Goal: Information Seeking & Learning: Learn about a topic

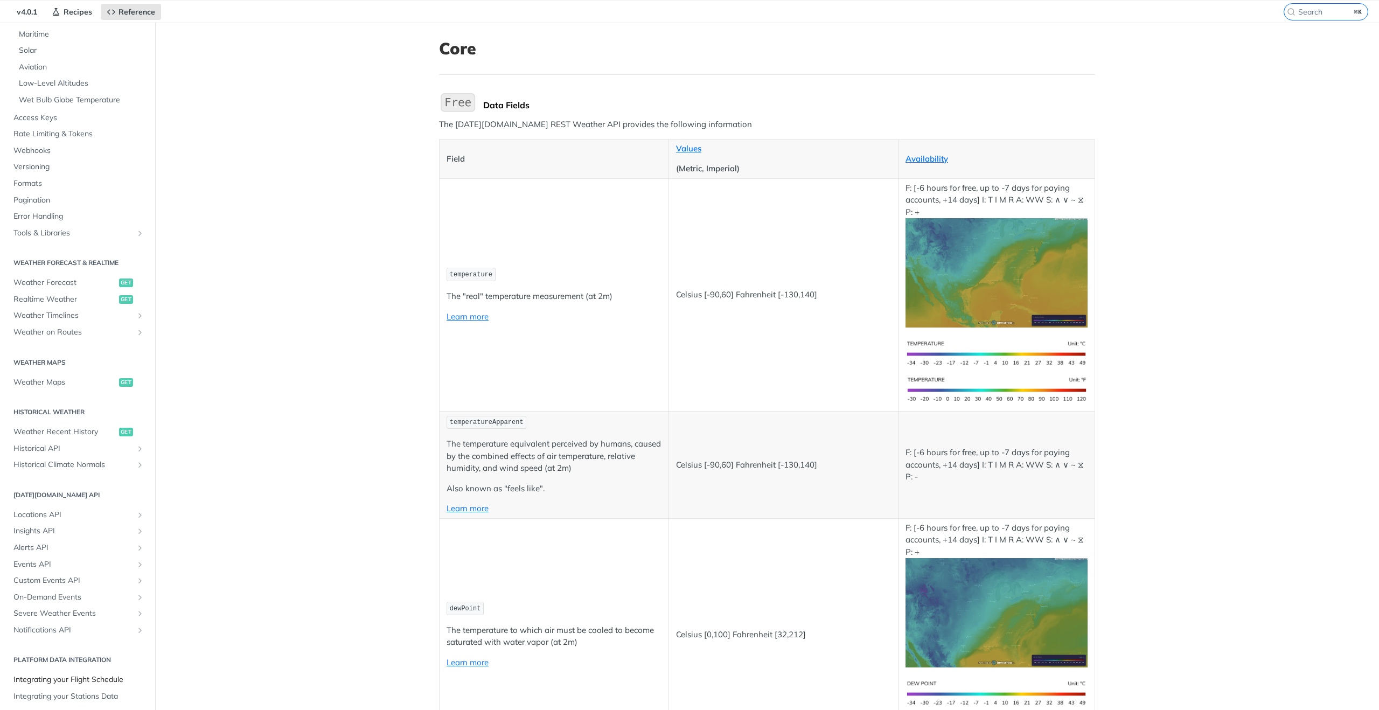
scroll to position [36, 0]
click at [68, 618] on link "Severe Weather Events" at bounding box center [77, 612] width 139 height 16
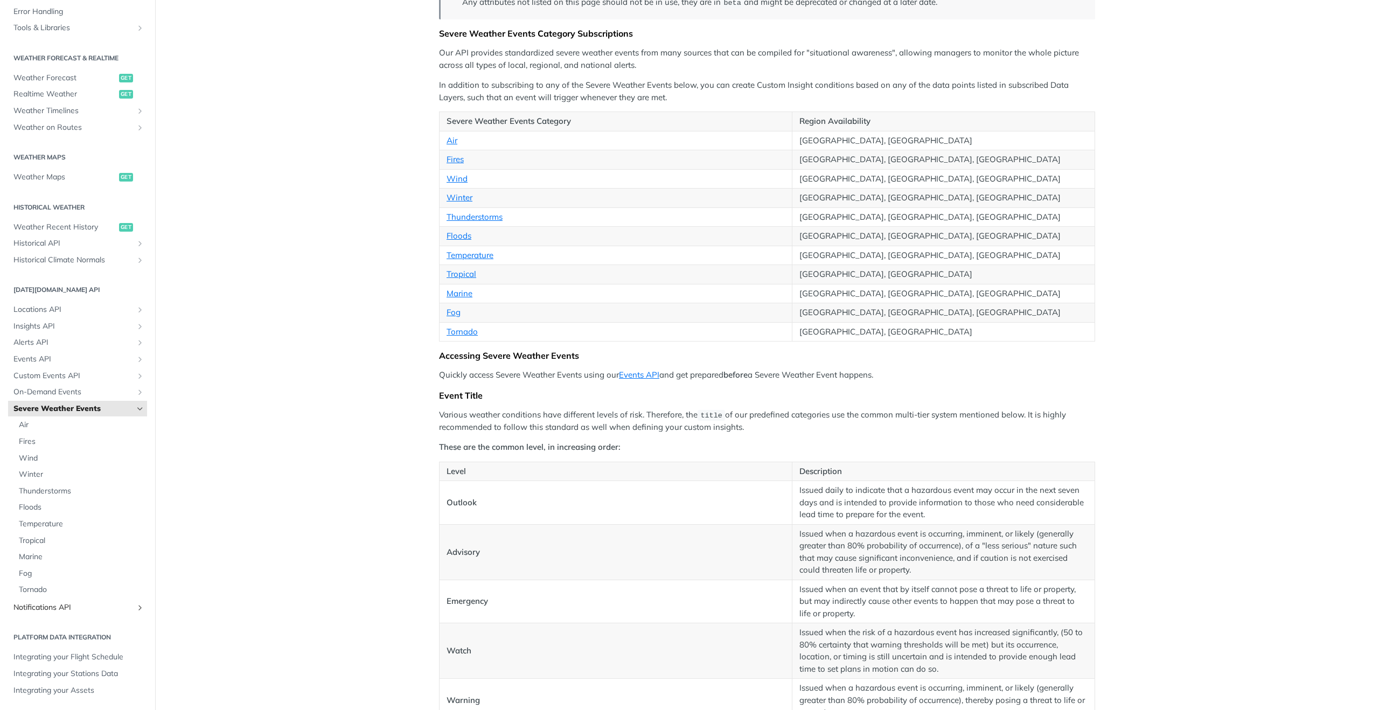
scroll to position [241, 0]
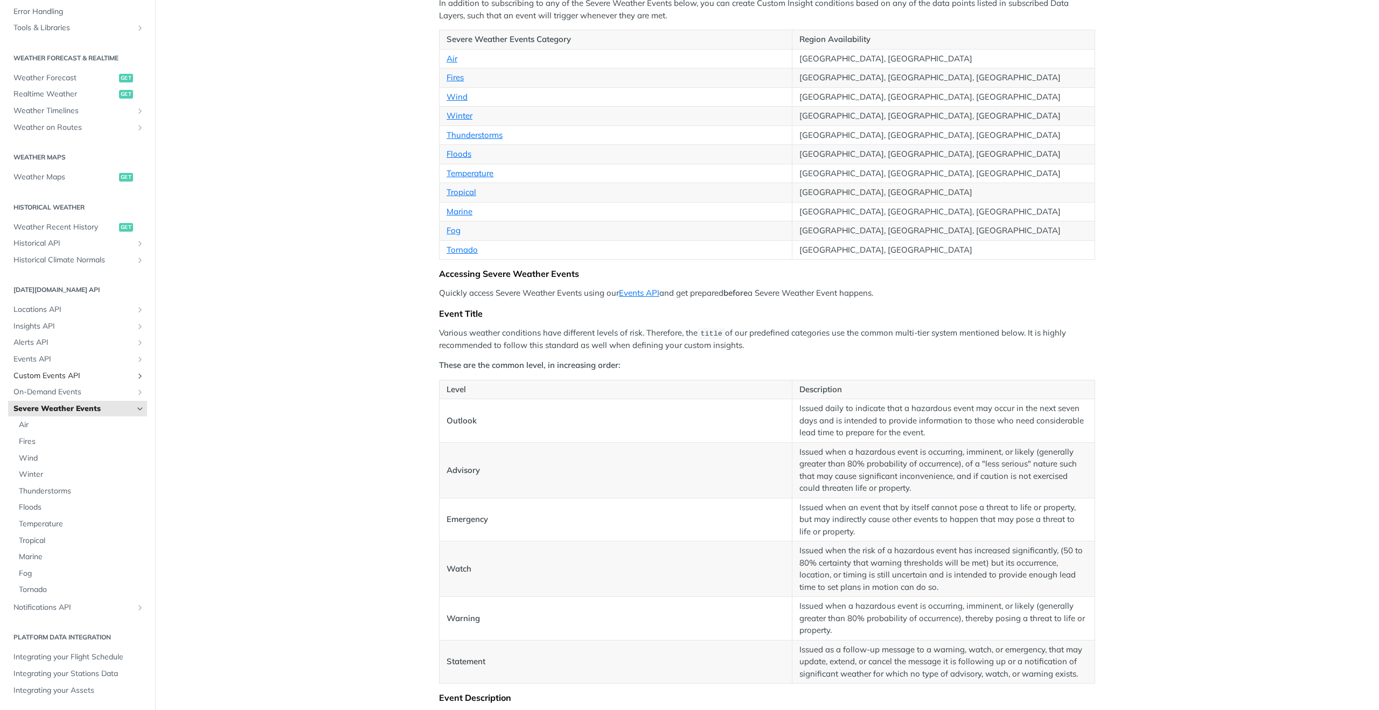
click at [63, 372] on span "Custom Events API" at bounding box center [73, 376] width 120 height 11
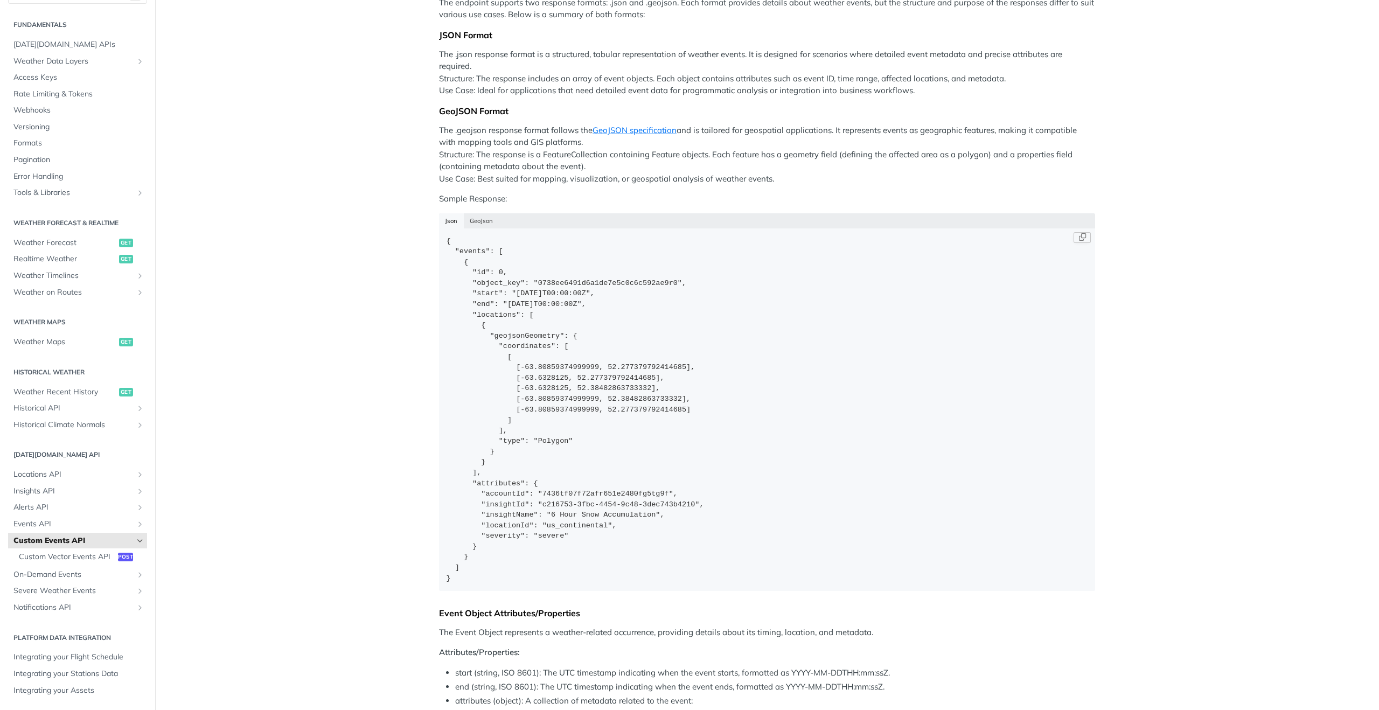
scroll to position [105, 0]
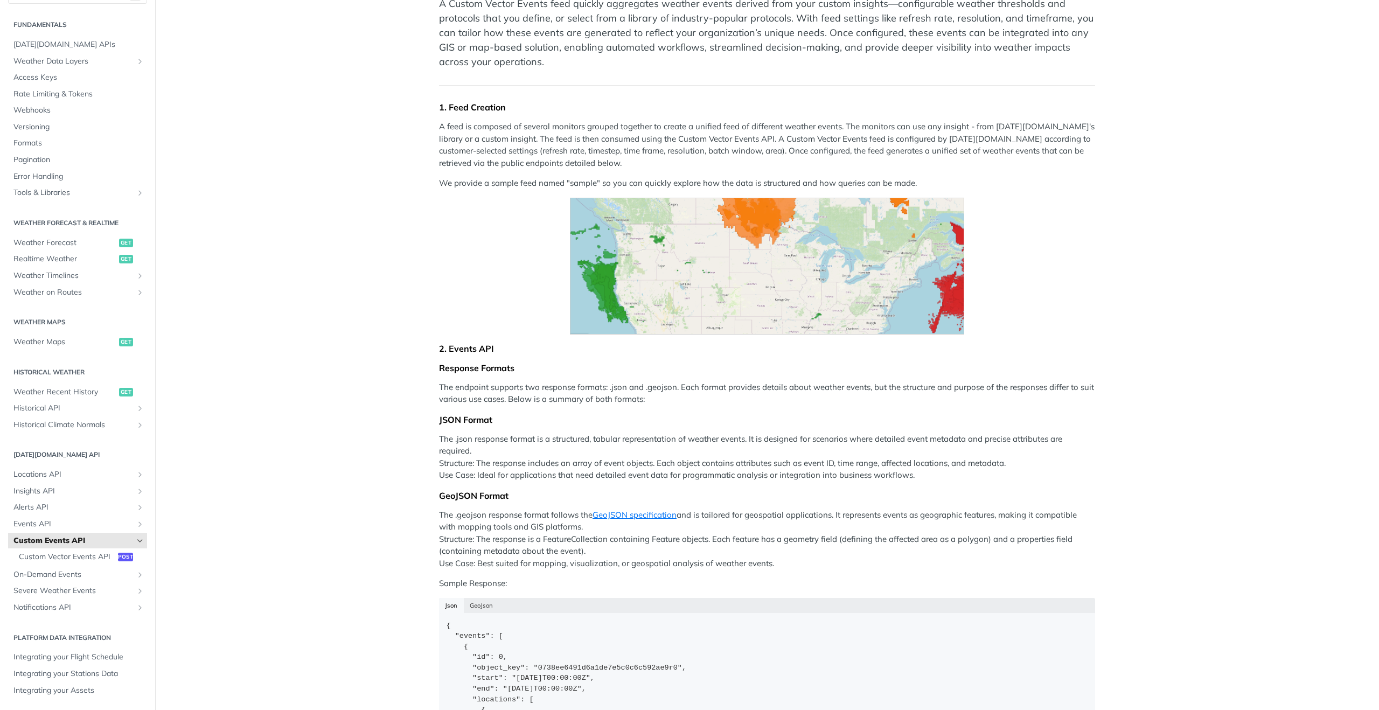
click at [758, 244] on img "Expand image" at bounding box center [767, 266] width 395 height 137
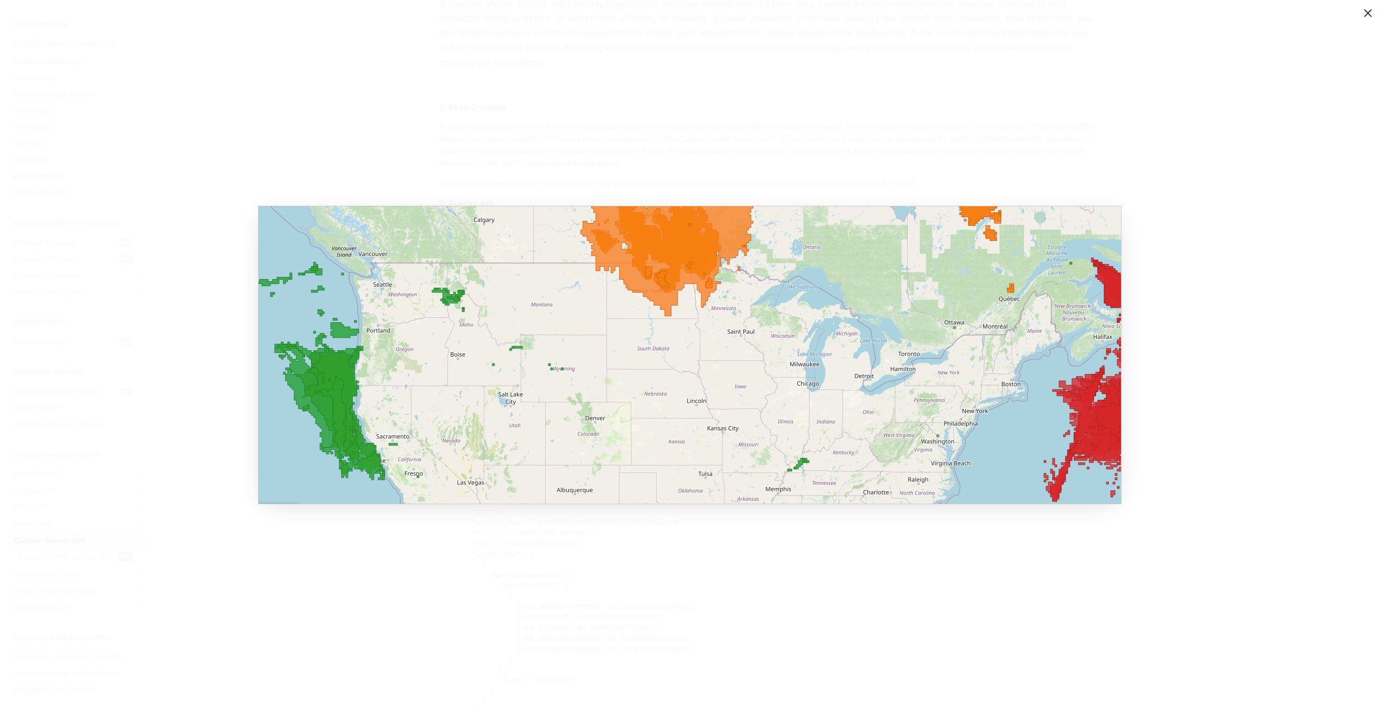
drag, startPoint x: 173, startPoint y: 149, endPoint x: 260, endPoint y: 136, distance: 87.7
click at [173, 149] on span "Collapse image" at bounding box center [689, 355] width 1379 height 710
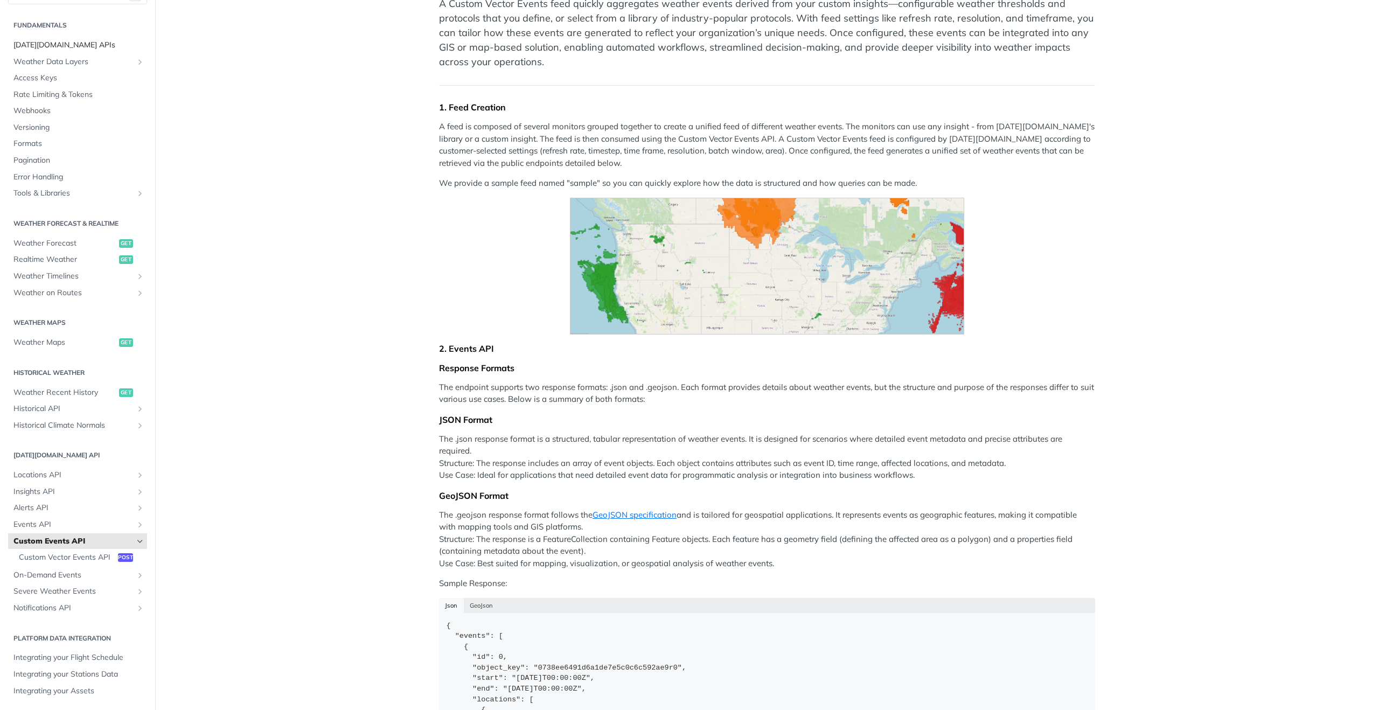
click at [68, 48] on span "Tomorrow.io APIs" at bounding box center [78, 45] width 131 height 11
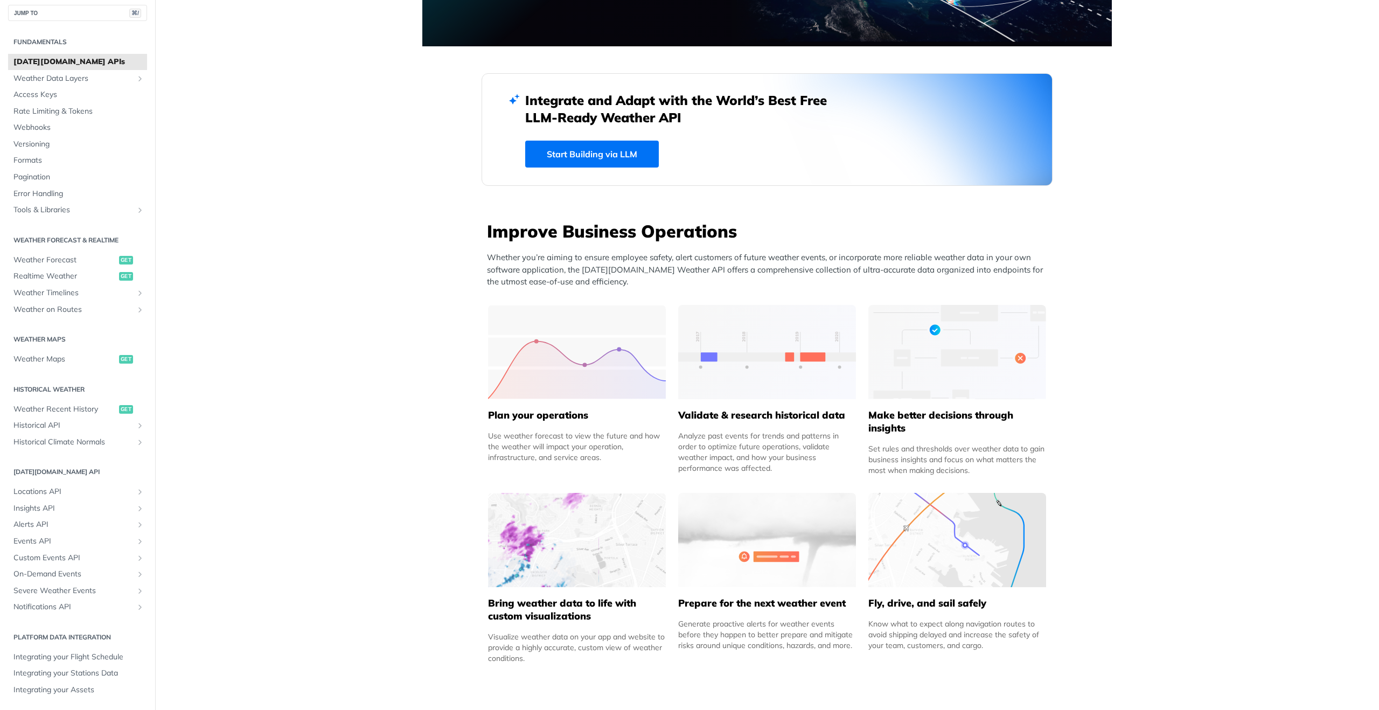
scroll to position [26, 0]
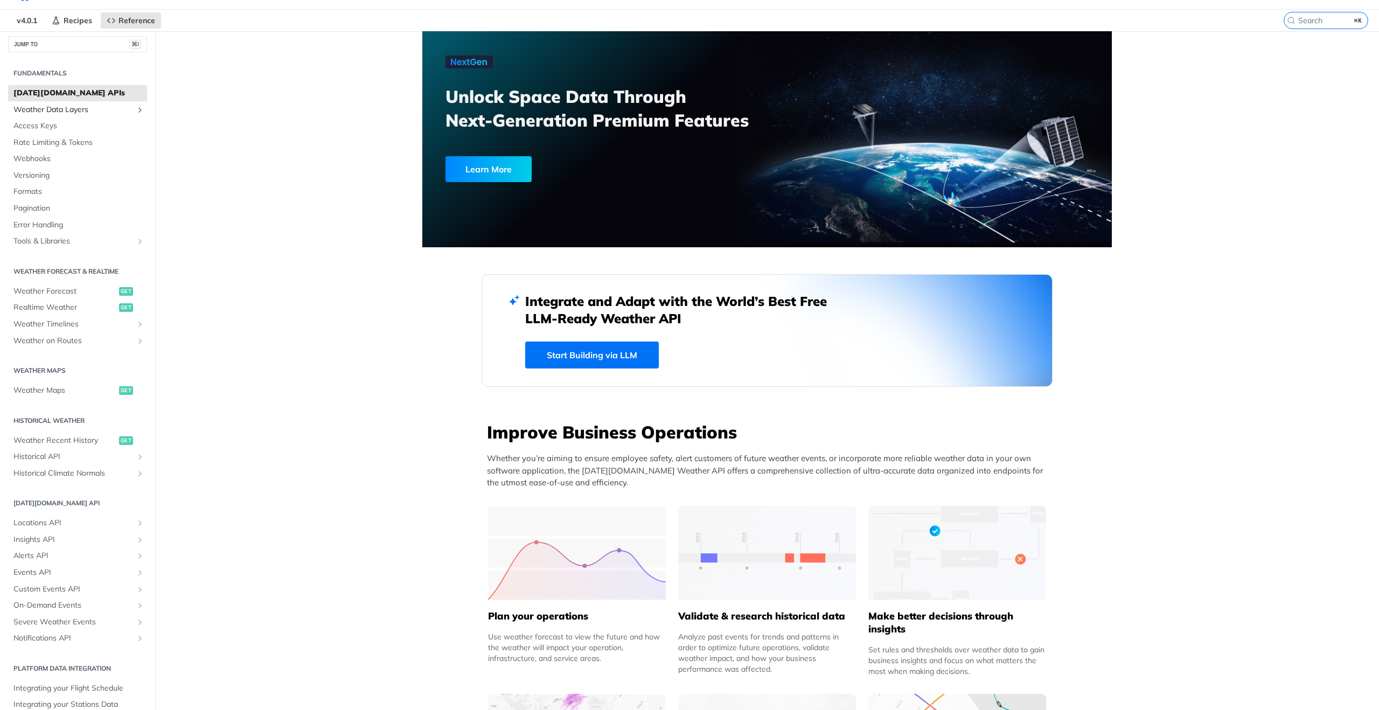
click at [102, 116] on link "Weather Data Layers" at bounding box center [77, 110] width 139 height 16
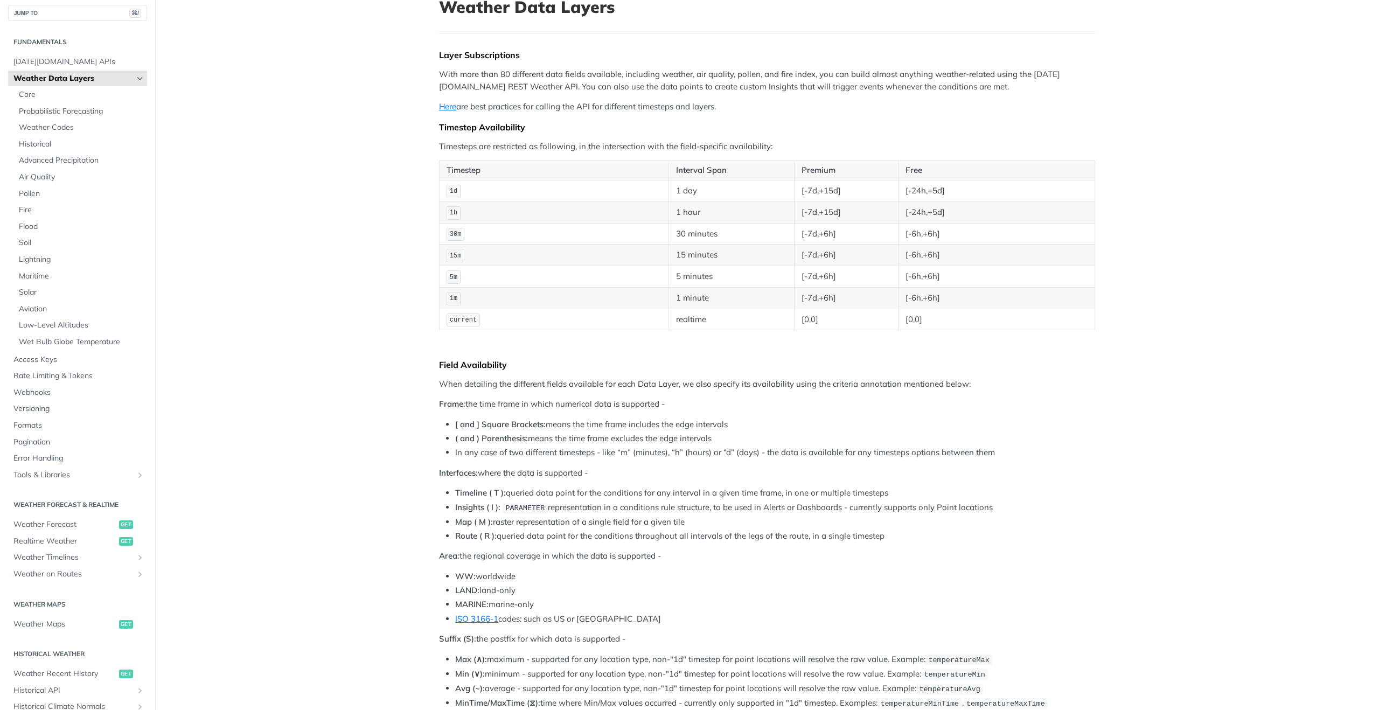
scroll to position [81, 0]
drag, startPoint x: 799, startPoint y: 291, endPoint x: 884, endPoint y: 293, distance: 85.1
click at [829, 290] on tr "1m 1 minute [-7d,+6h] [-6h,+6h]" at bounding box center [768, 293] width 656 height 22
click at [884, 293] on td "[-7d,+6h]" at bounding box center [847, 293] width 104 height 22
click at [31, 94] on span "Core" at bounding box center [82, 94] width 126 height 11
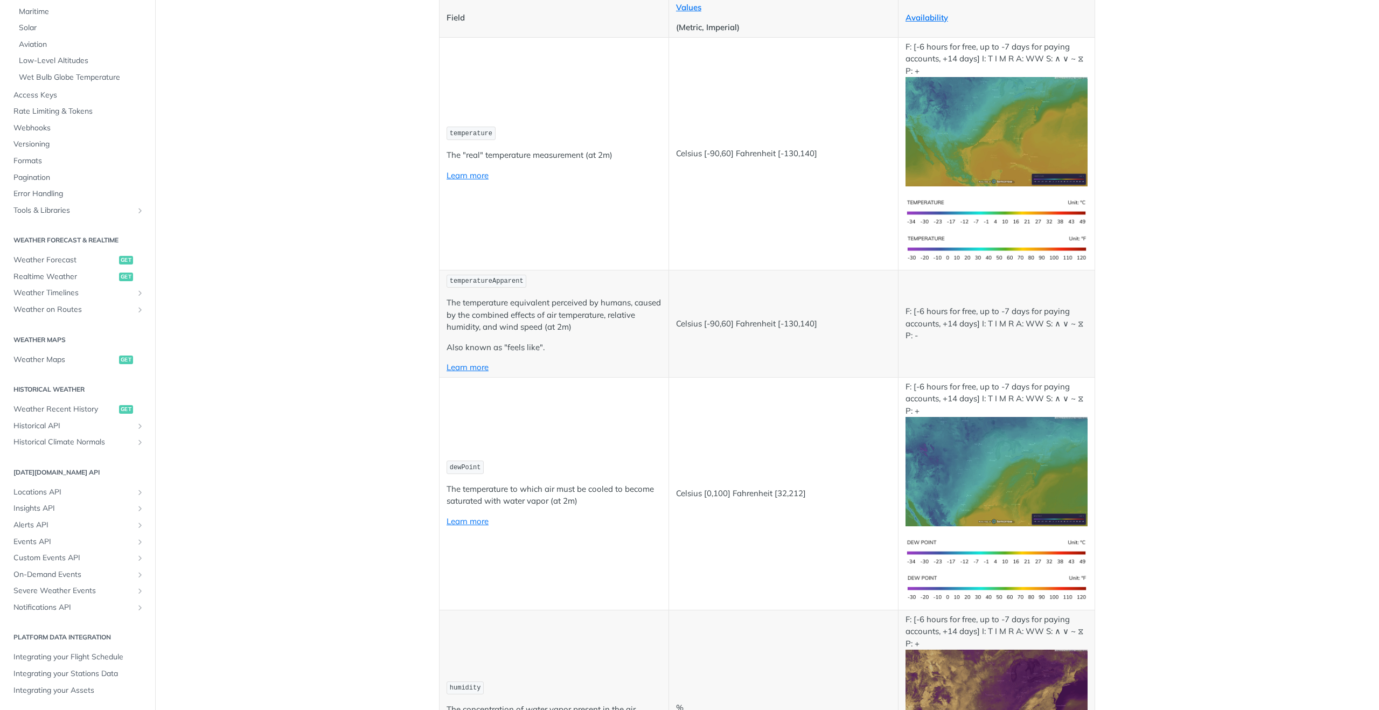
scroll to position [179, 0]
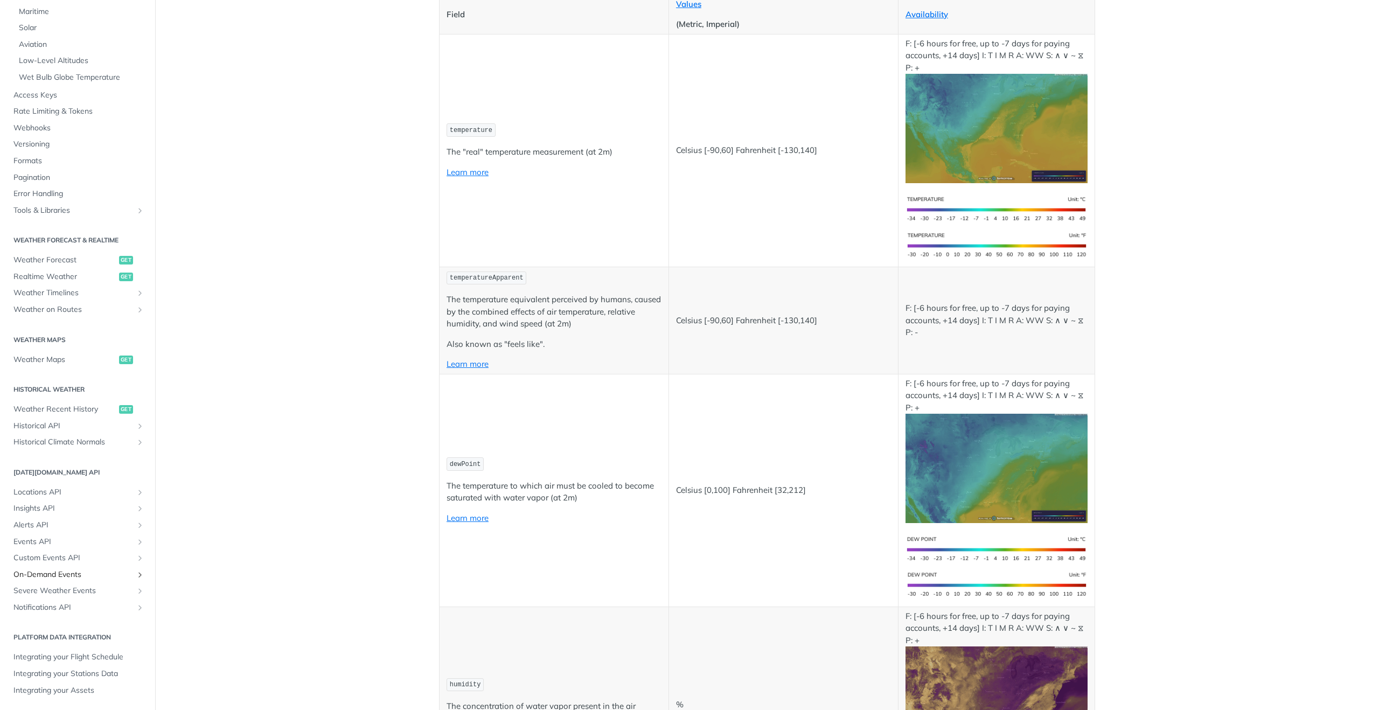
click at [116, 571] on span "On-Demand Events" at bounding box center [73, 574] width 120 height 11
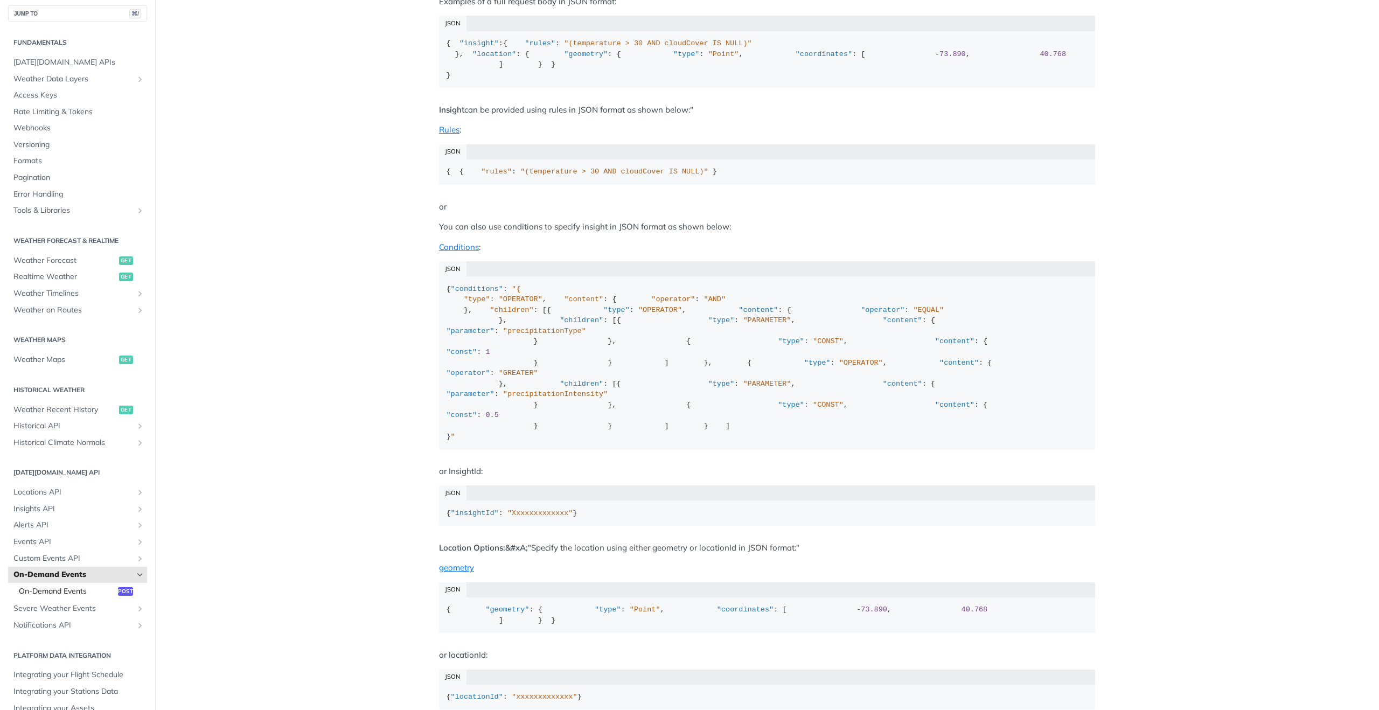
scroll to position [23, 0]
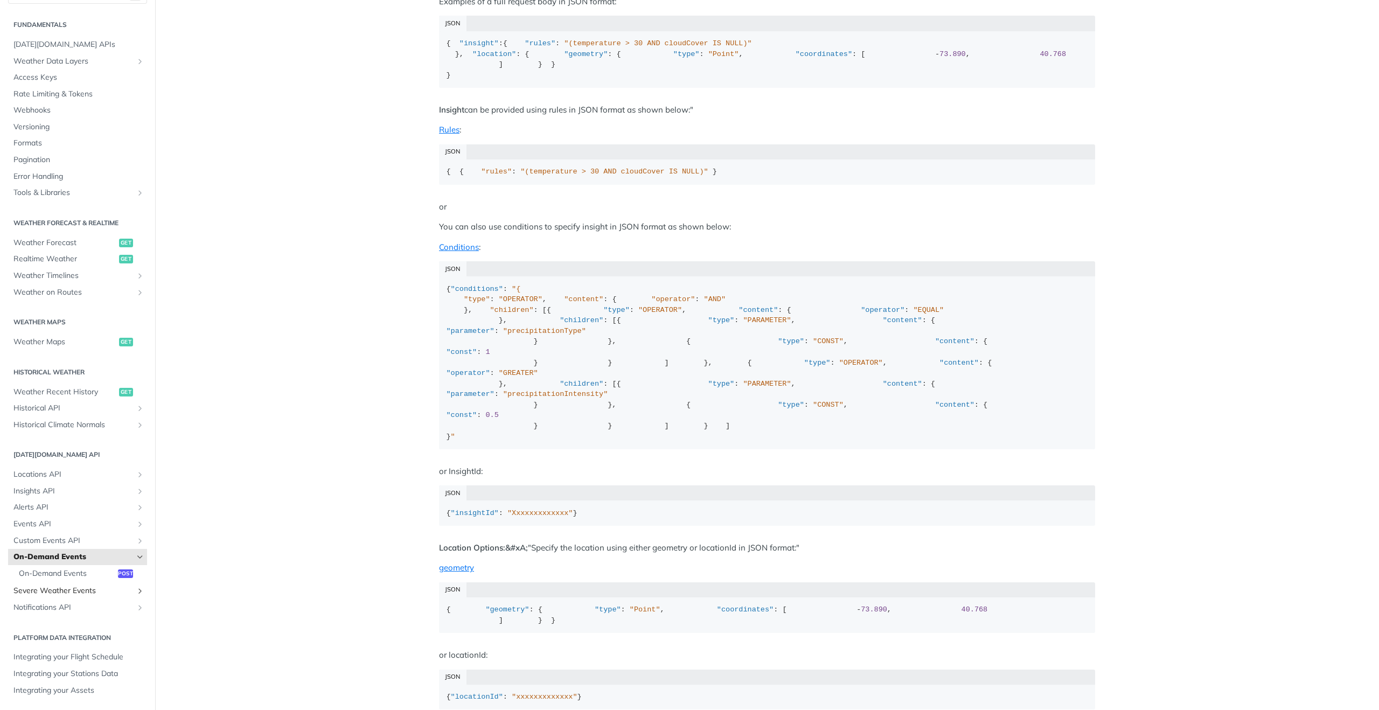
click at [111, 589] on span "Severe Weather Events" at bounding box center [73, 591] width 120 height 11
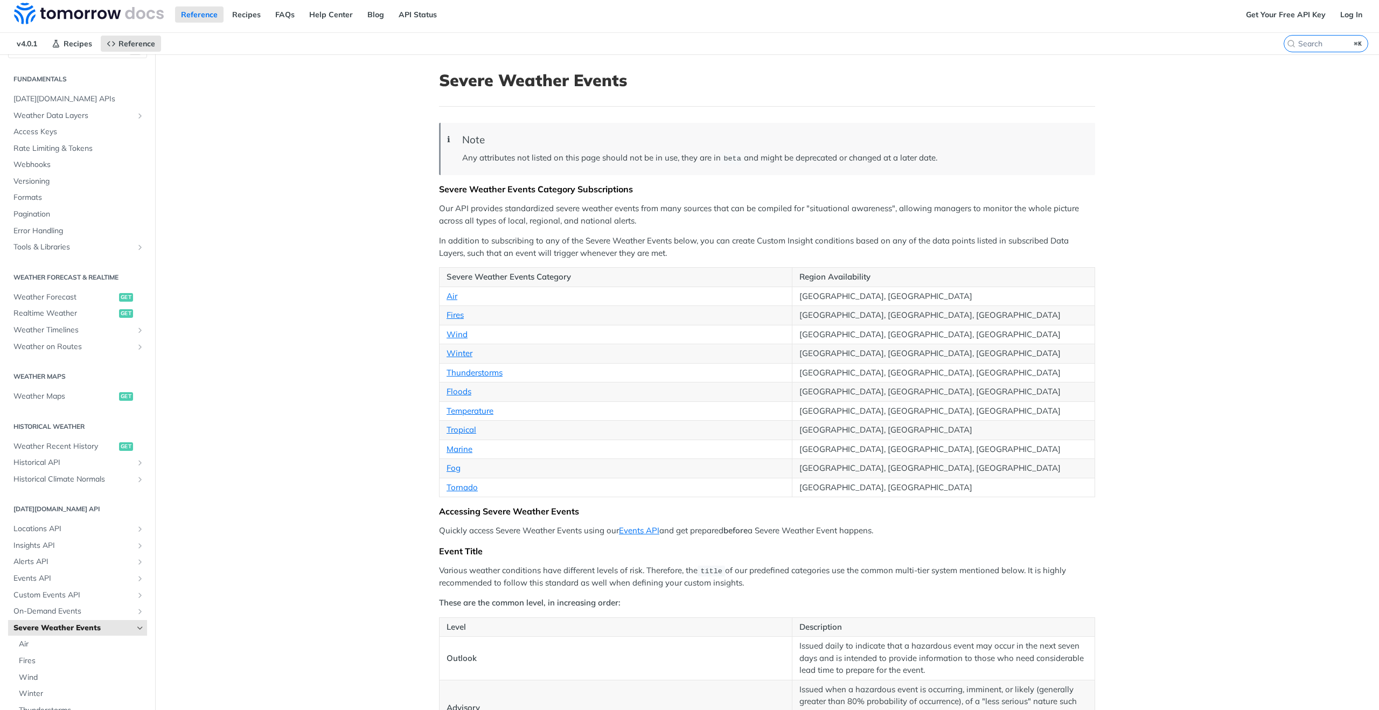
scroll to position [114, 0]
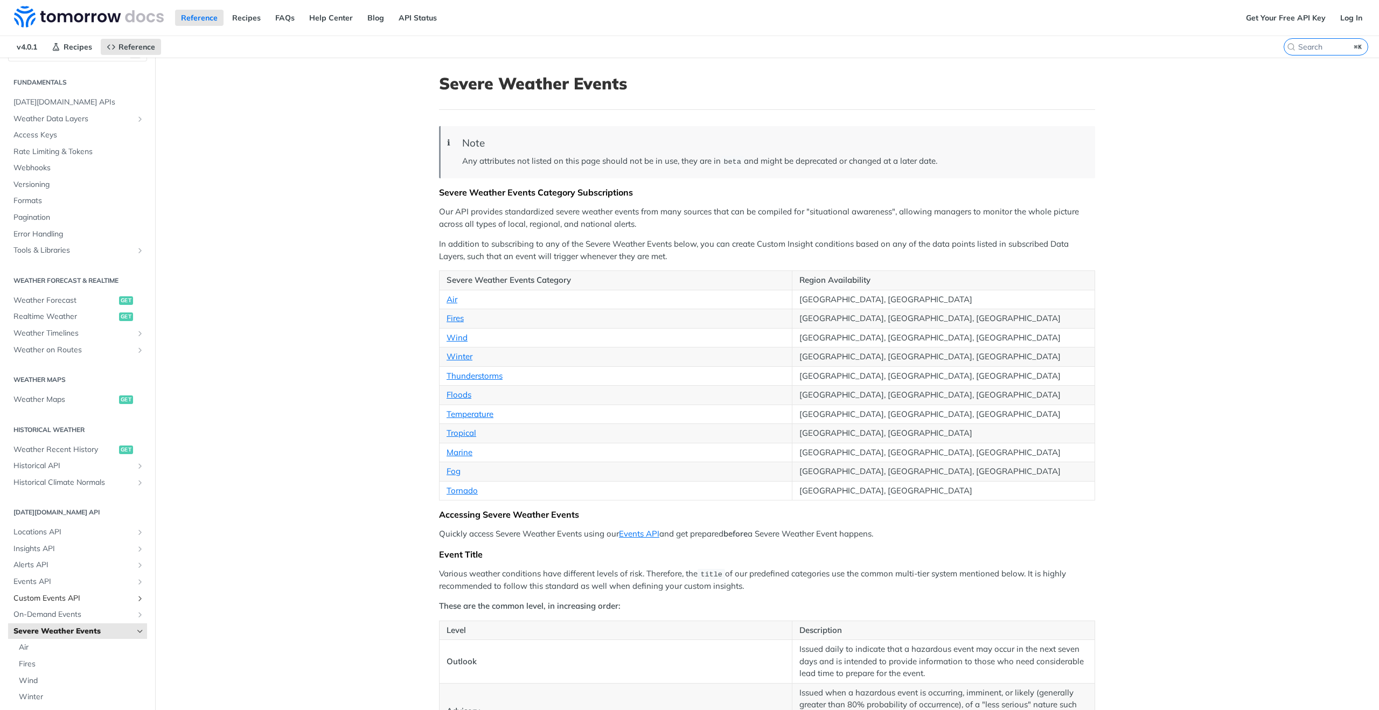
scroll to position [96, 0]
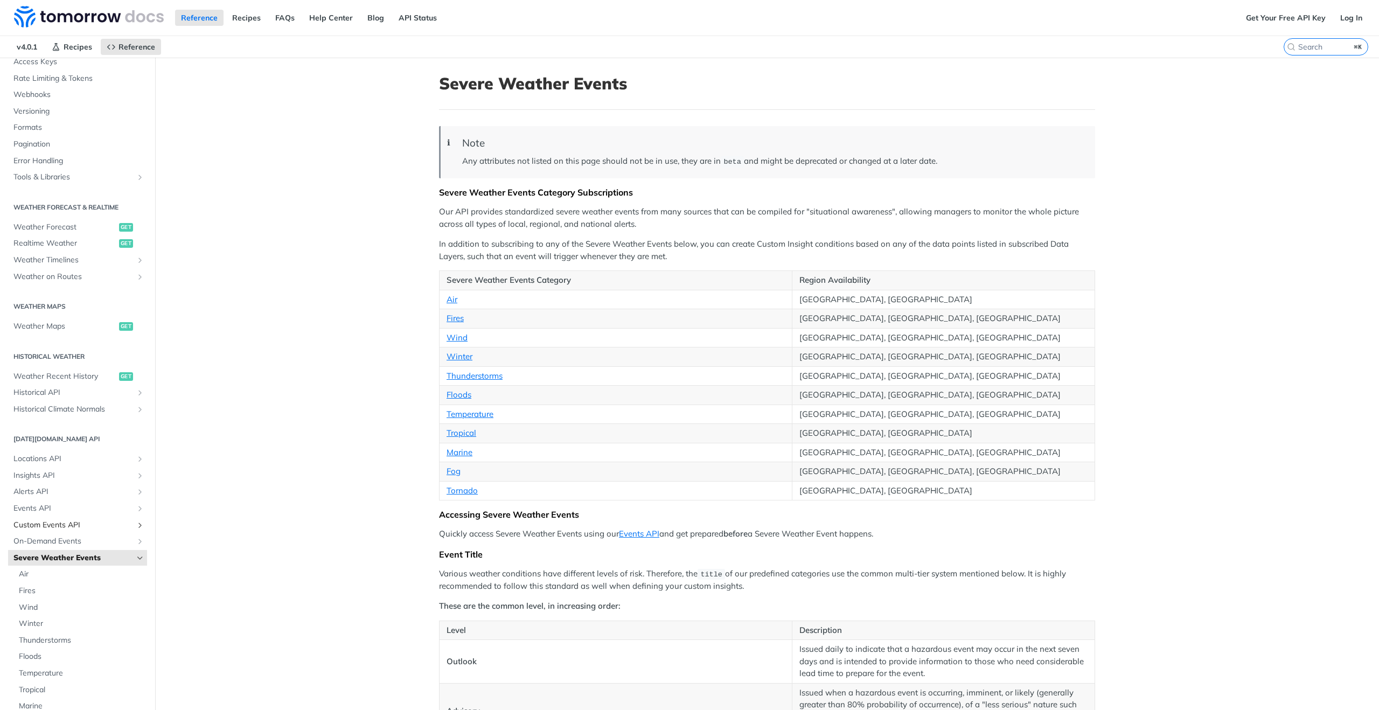
click at [69, 526] on span "Custom Events API" at bounding box center [73, 525] width 120 height 11
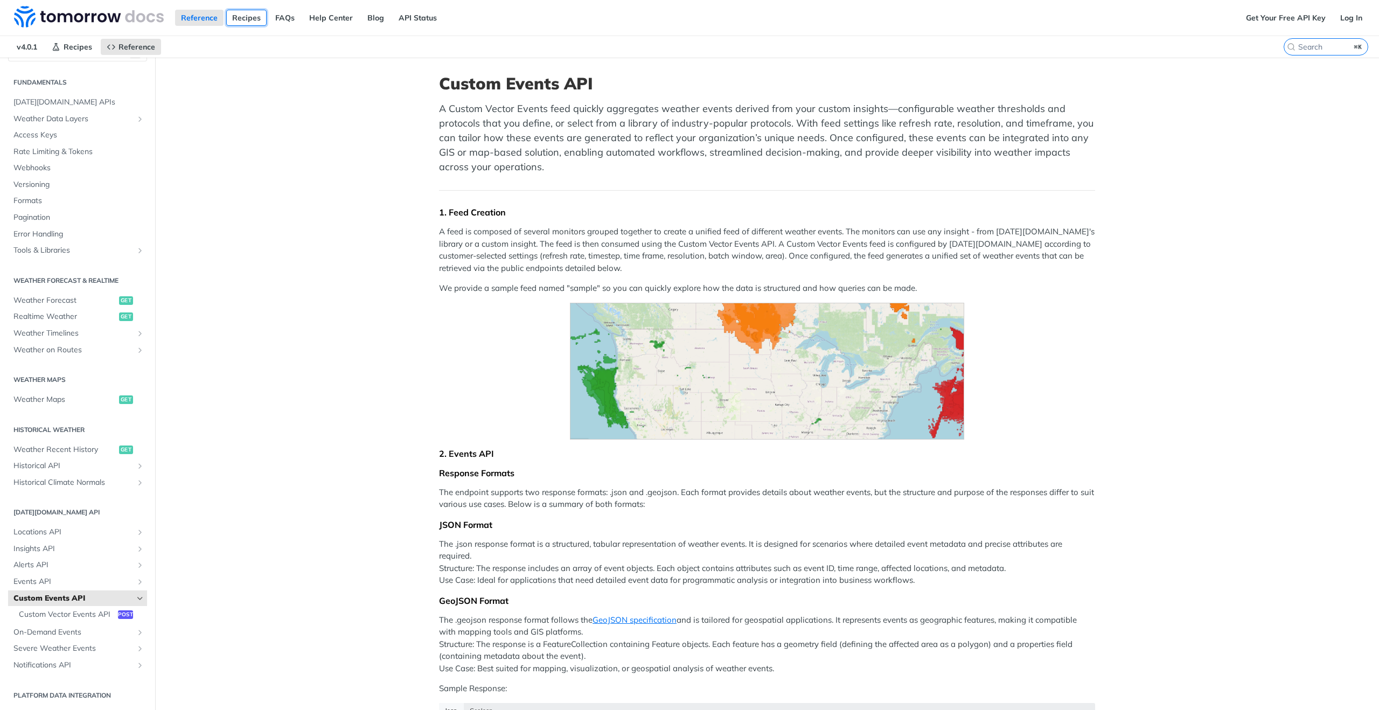
click at [252, 18] on link "Recipes" at bounding box center [246, 18] width 40 height 16
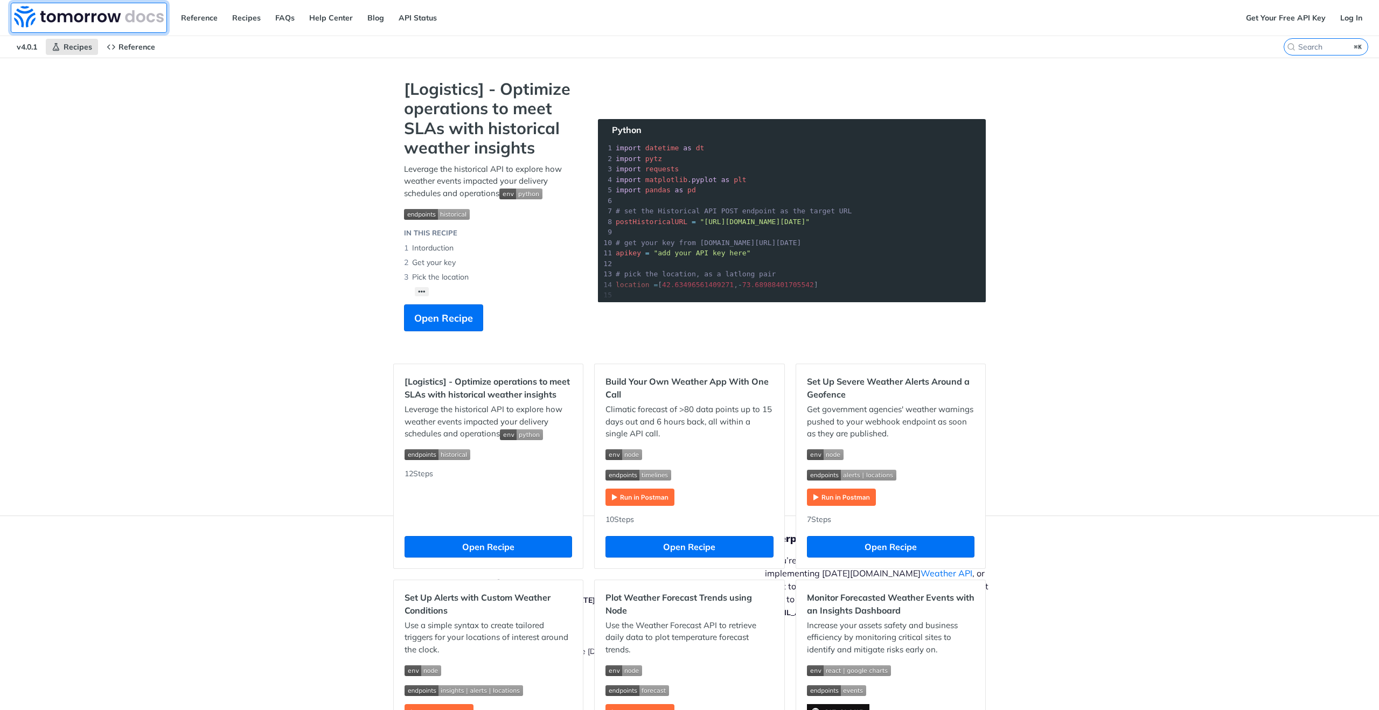
click at [59, 22] on img at bounding box center [89, 17] width 150 height 22
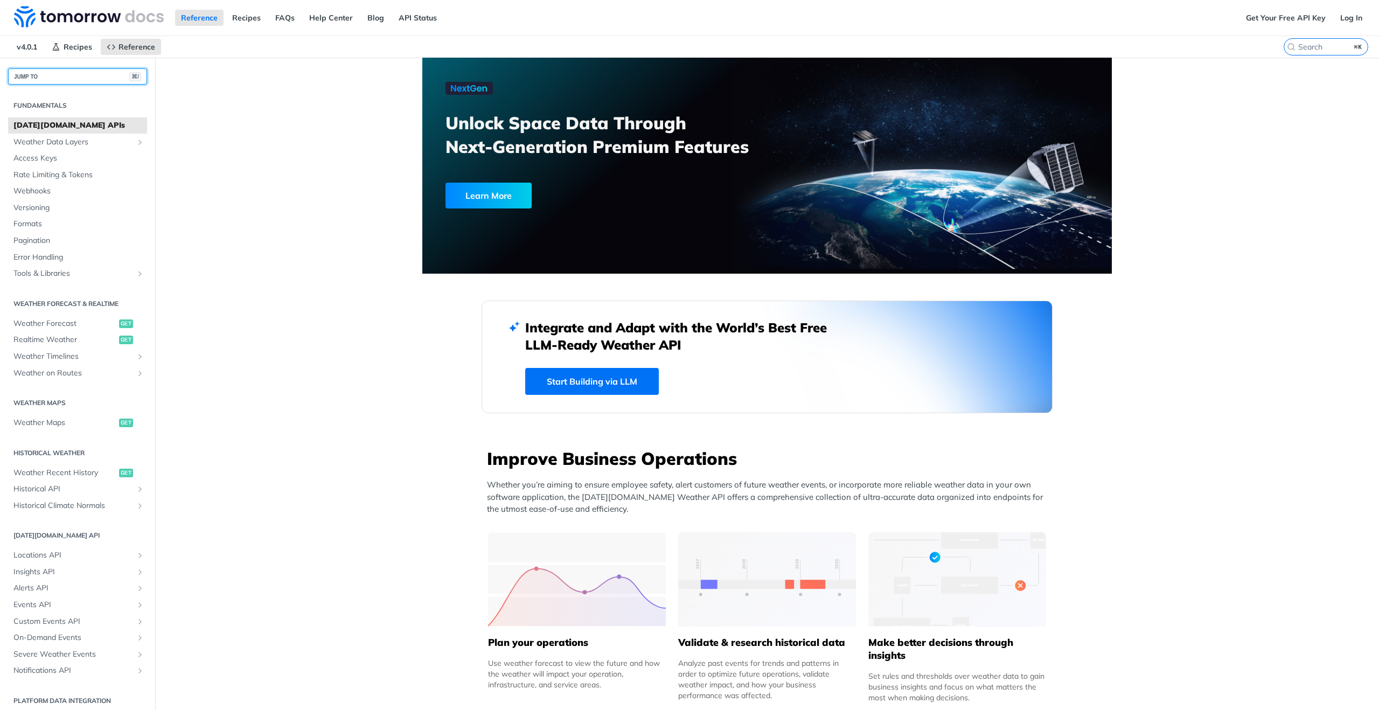
click at [75, 80] on button "JUMP TO ⌘/" at bounding box center [77, 76] width 139 height 16
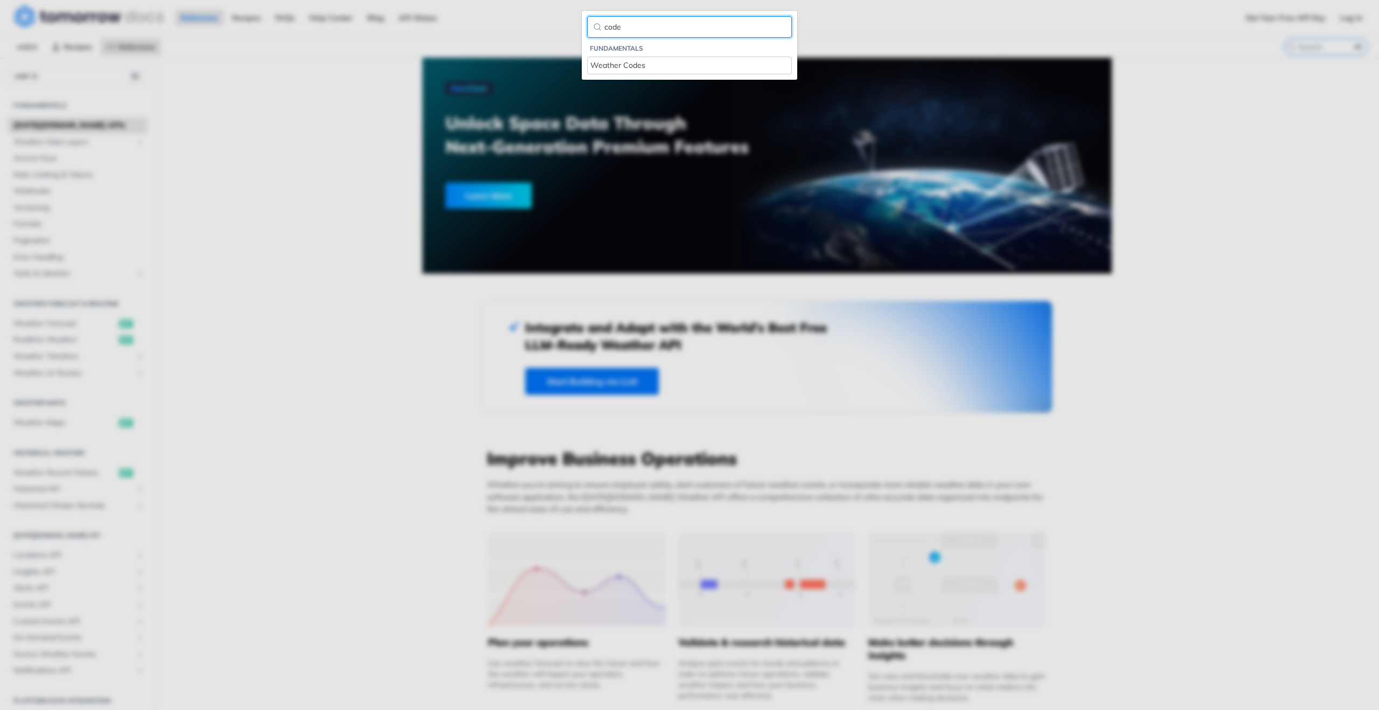
type input "code"
click at [644, 69] on div "Weather Codes" at bounding box center [689, 65] width 198 height 11
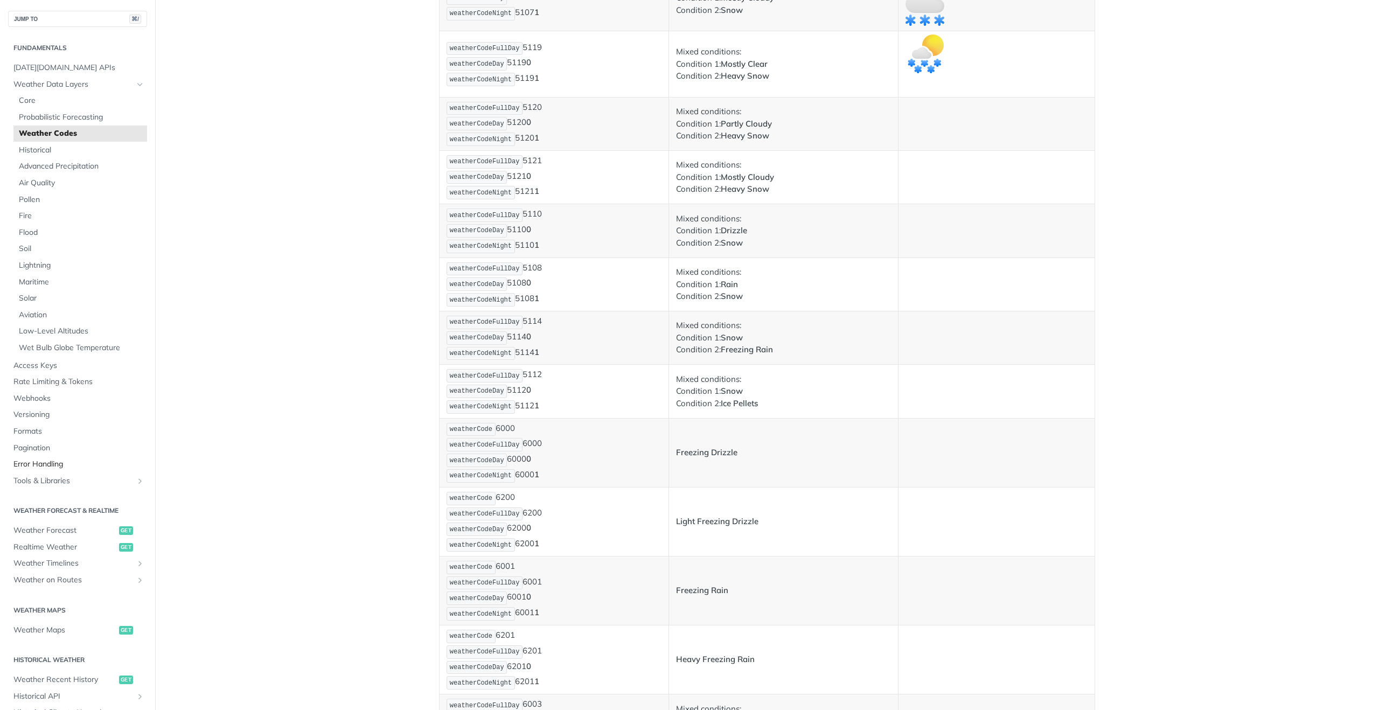
scroll to position [3007, 0]
